Goal: Task Accomplishment & Management: Complete application form

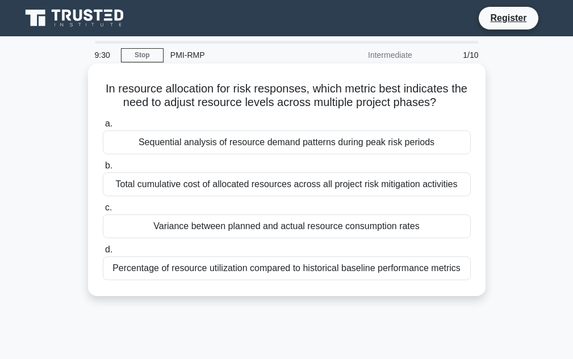
click at [309, 224] on div "Variance between planned and actual resource consumption rates" at bounding box center [287, 227] width 368 height 24
click at [103, 212] on input "c. Variance between planned and actual resource consumption rates" at bounding box center [103, 207] width 0 height 7
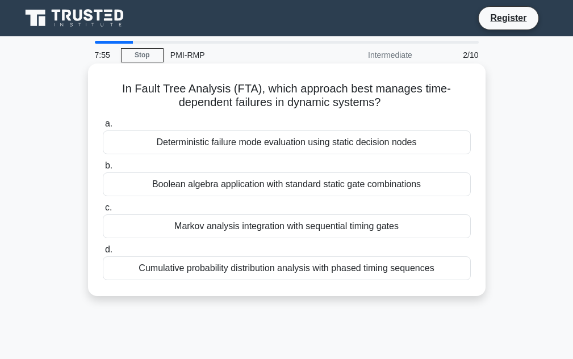
click at [302, 269] on div "Cumulative probability distribution analysis with phased timing sequences" at bounding box center [287, 269] width 368 height 24
click at [103, 254] on input "d. Cumulative probability distribution analysis with phased timing sequences" at bounding box center [103, 249] width 0 height 7
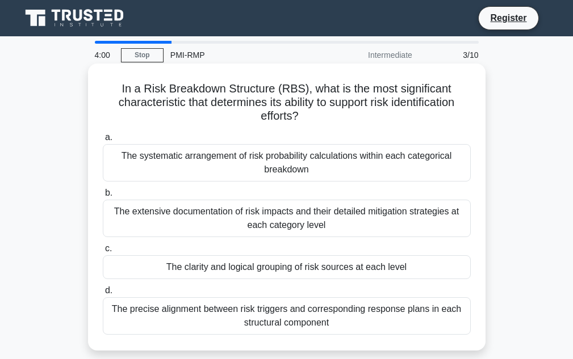
click at [234, 227] on div "The extensive documentation of risk impacts and their detailed mitigation strat…" at bounding box center [287, 218] width 368 height 37
click at [103, 197] on input "b. The extensive documentation of risk impacts and their detailed mitigation st…" at bounding box center [103, 193] width 0 height 7
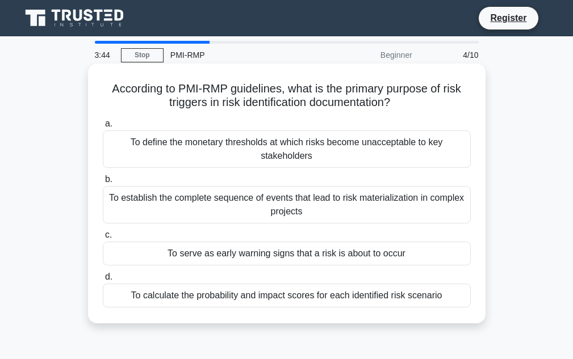
click at [238, 253] on div "To serve as early warning signs that a risk is about to occur" at bounding box center [287, 254] width 368 height 24
click at [103, 239] on input "c. To serve as early warning signs that a risk is about to occur" at bounding box center [103, 235] width 0 height 7
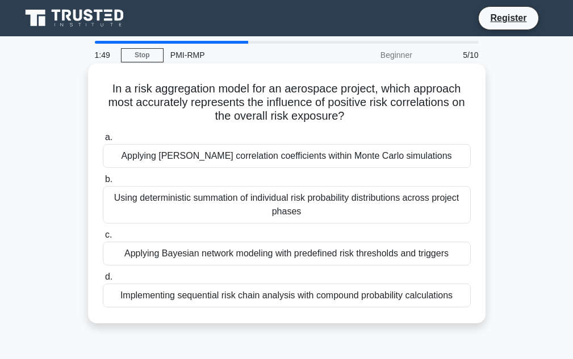
click at [156, 164] on div "Applying Pearson correlation coefficients within Monte Carlo simulations" at bounding box center [287, 156] width 368 height 24
click at [103, 141] on input "a. Applying Pearson correlation coefficients within Monte Carlo simulations" at bounding box center [103, 137] width 0 height 7
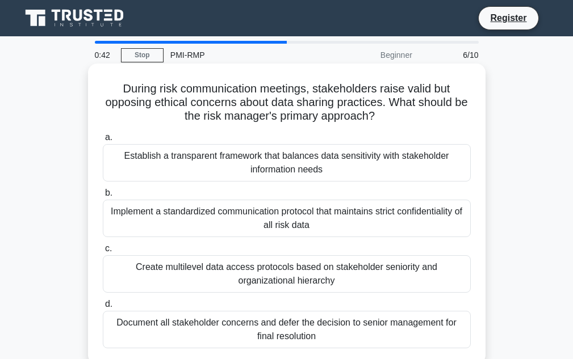
click at [257, 327] on div "Document all stakeholder concerns and defer the decision to senior management f…" at bounding box center [287, 329] width 368 height 37
click at [103, 308] on input "d. Document all stakeholder concerns and defer the decision to senior managemen…" at bounding box center [103, 304] width 0 height 7
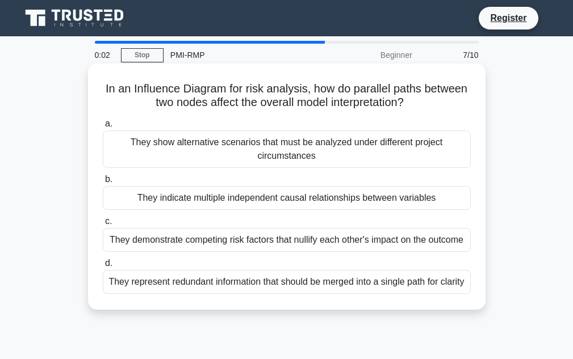
click at [273, 240] on div "They demonstrate competing risk factors that nullify each other's impact on the…" at bounding box center [287, 240] width 368 height 24
click at [103, 225] on input "c. They demonstrate competing risk factors that nullify each other's impact on …" at bounding box center [103, 221] width 0 height 7
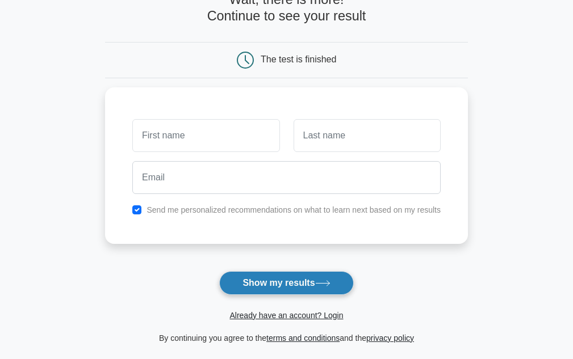
scroll to position [170, 0]
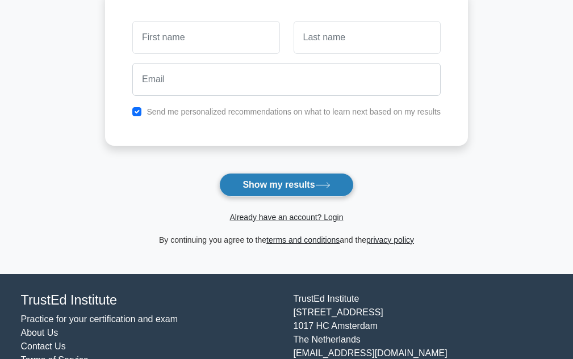
click at [291, 186] on button "Show my results" at bounding box center [286, 185] width 134 height 24
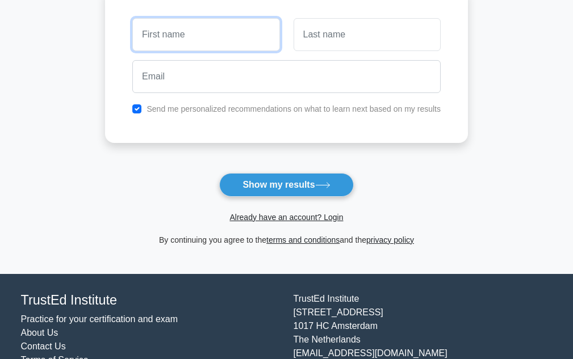
click at [194, 41] on input "text" at bounding box center [205, 34] width 147 height 33
type input "[PERSON_NAME]"
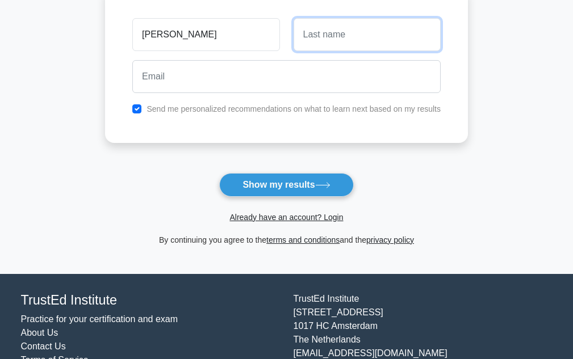
click at [326, 37] on input "text" at bounding box center [367, 34] width 147 height 33
type input "subramanian"
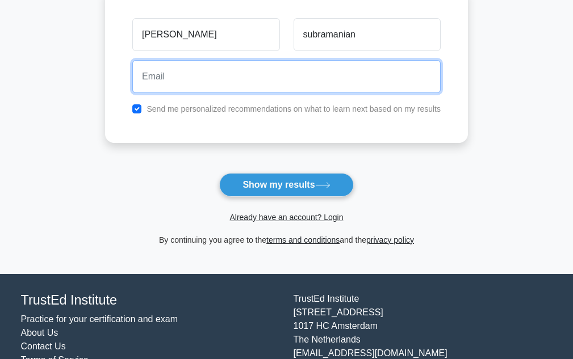
drag, startPoint x: 205, startPoint y: 85, endPoint x: 223, endPoint y: 87, distance: 17.7
click at [205, 85] on input "email" at bounding box center [286, 76] width 308 height 33
type input "[EMAIL_ADDRESS][DOMAIN_NAME]"
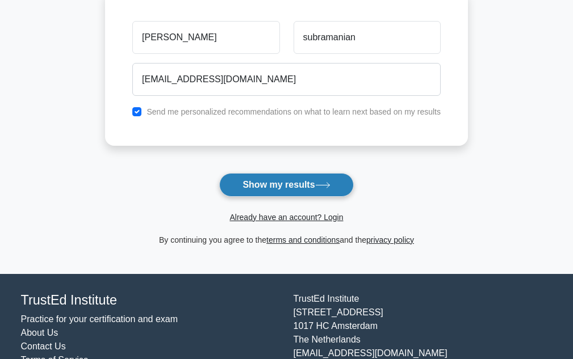
click at [285, 179] on button "Show my results" at bounding box center [286, 185] width 134 height 24
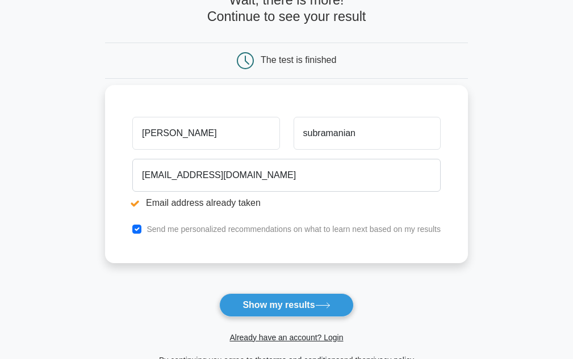
scroll to position [227, 0]
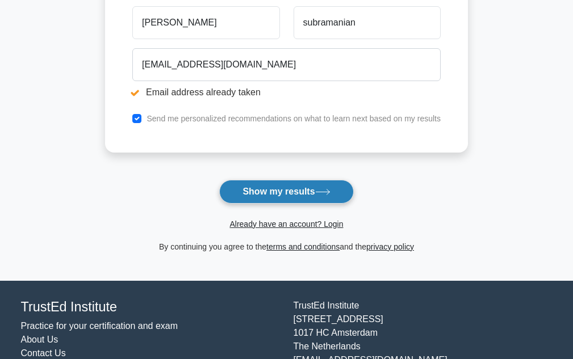
click at [298, 190] on button "Show my results" at bounding box center [286, 192] width 134 height 24
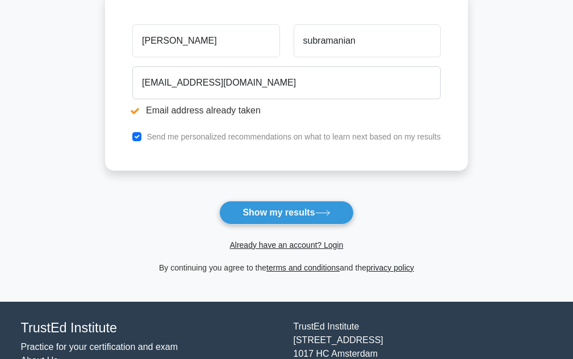
scroll to position [227, 0]
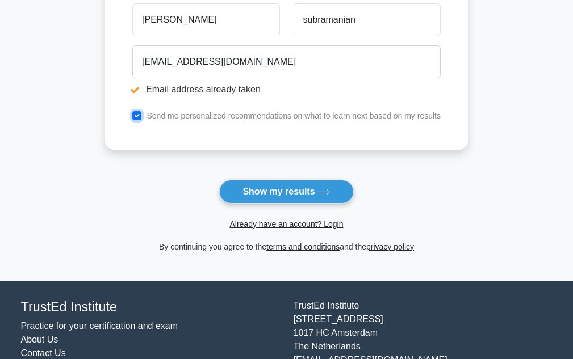
click at [137, 118] on input "checkbox" at bounding box center [136, 115] width 9 height 9
checkbox input "false"
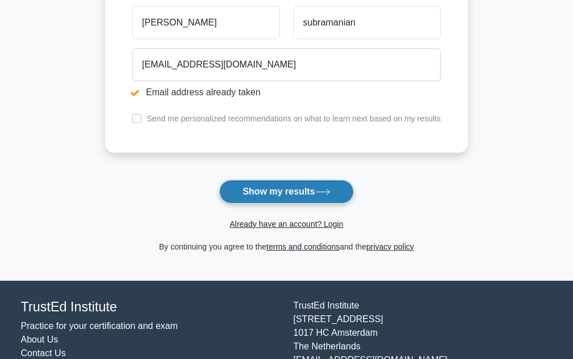
click at [296, 196] on button "Show my results" at bounding box center [286, 192] width 134 height 24
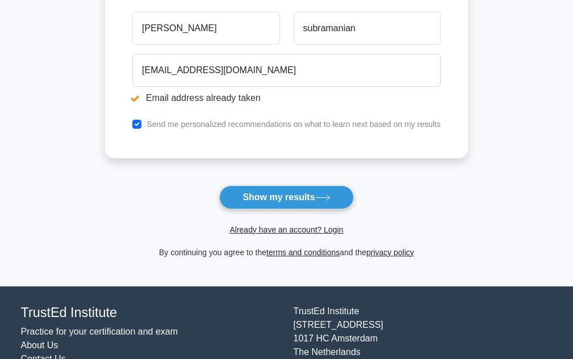
scroll to position [227, 0]
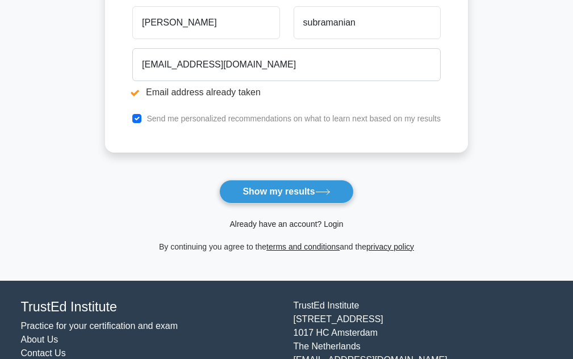
click at [307, 229] on link "Already have an account? Login" at bounding box center [286, 224] width 114 height 9
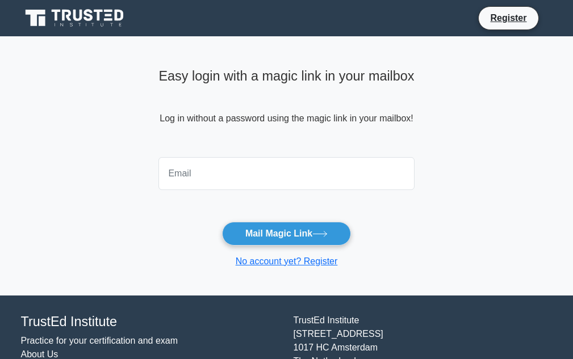
click at [215, 174] on input "email" at bounding box center [285, 173] width 255 height 33
type input "[EMAIL_ADDRESS][DOMAIN_NAME]"
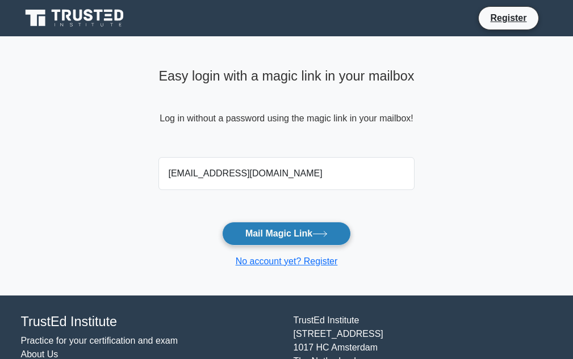
click at [283, 238] on button "Mail Magic Link" at bounding box center [286, 234] width 129 height 24
